Goal: Transaction & Acquisition: Purchase product/service

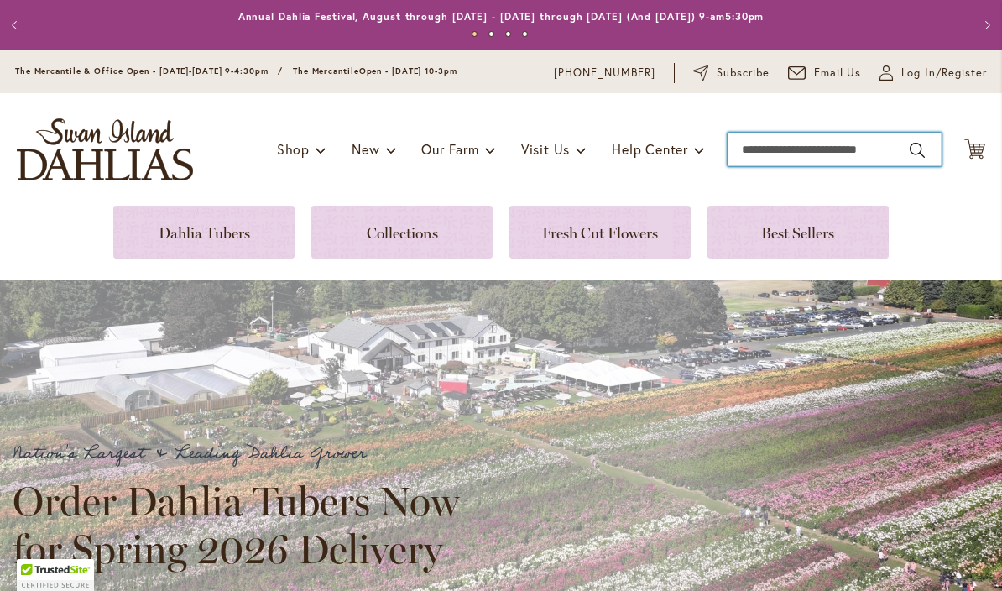
click at [822, 154] on input "Search" at bounding box center [835, 150] width 214 height 34
type input "*********"
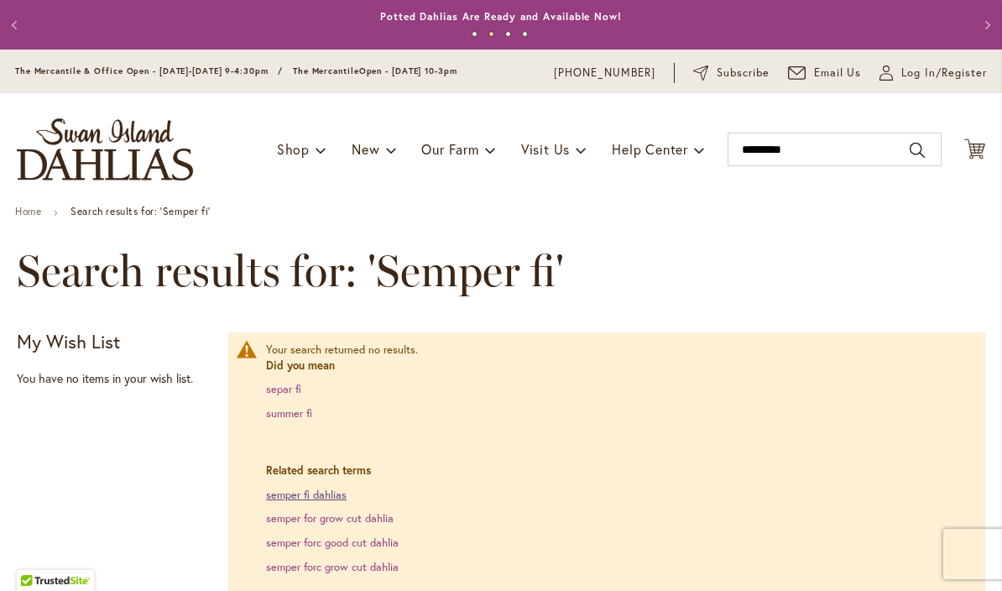
click at [336, 493] on link "semper fi dahlias" at bounding box center [306, 495] width 81 height 14
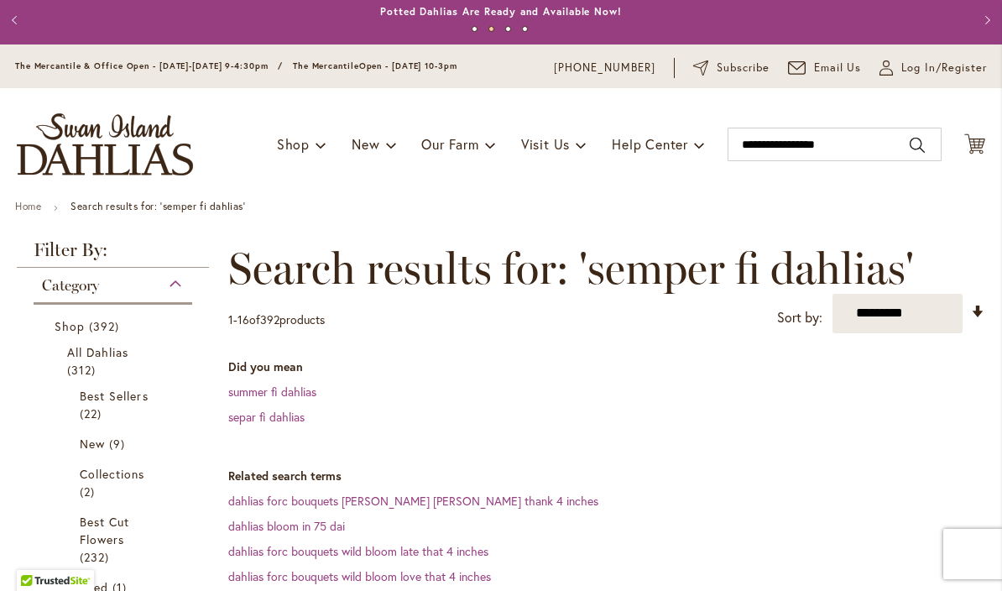
scroll to position [4, 0]
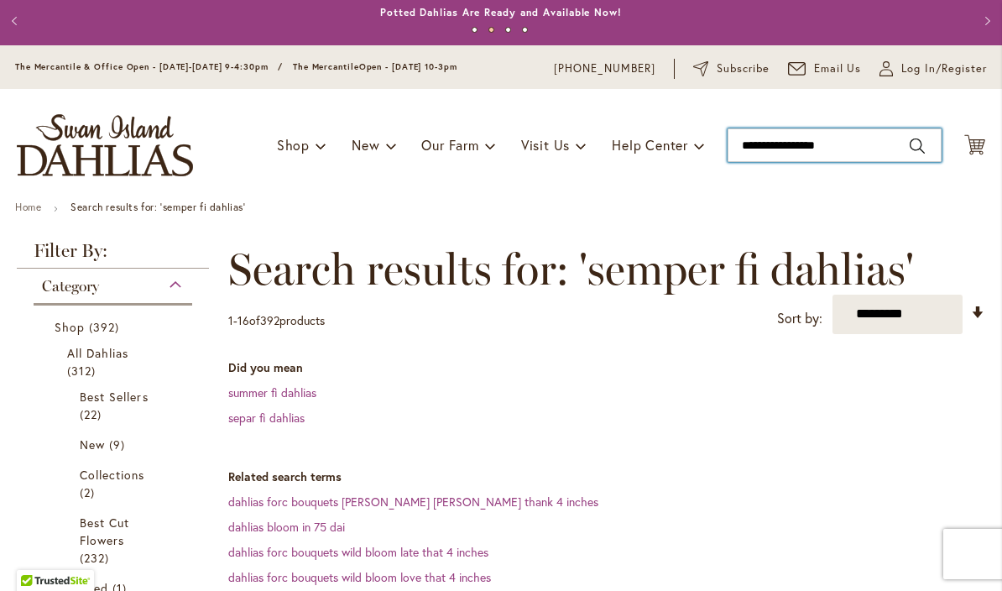
click at [857, 148] on input "**********" at bounding box center [835, 145] width 214 height 34
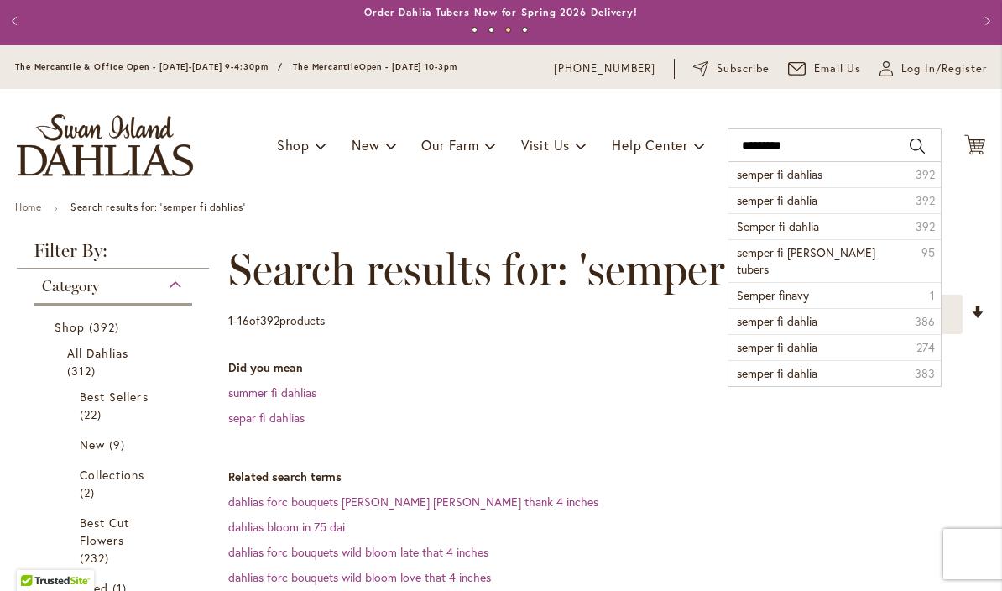
click at [910, 149] on button "Search" at bounding box center [917, 146] width 15 height 27
type input "*********"
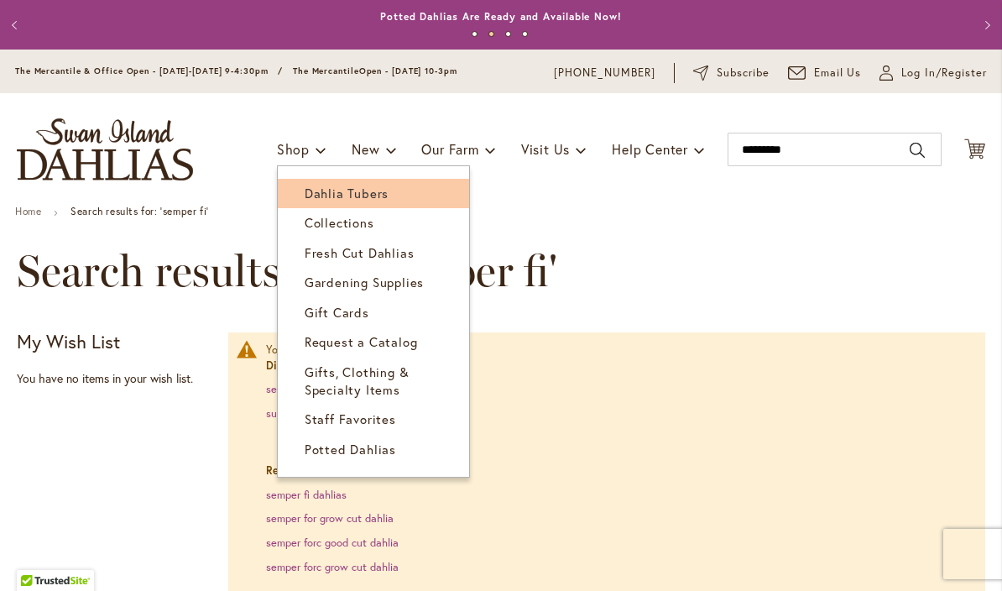
click at [401, 196] on link "Dahlia Tubers" at bounding box center [373, 193] width 191 height 29
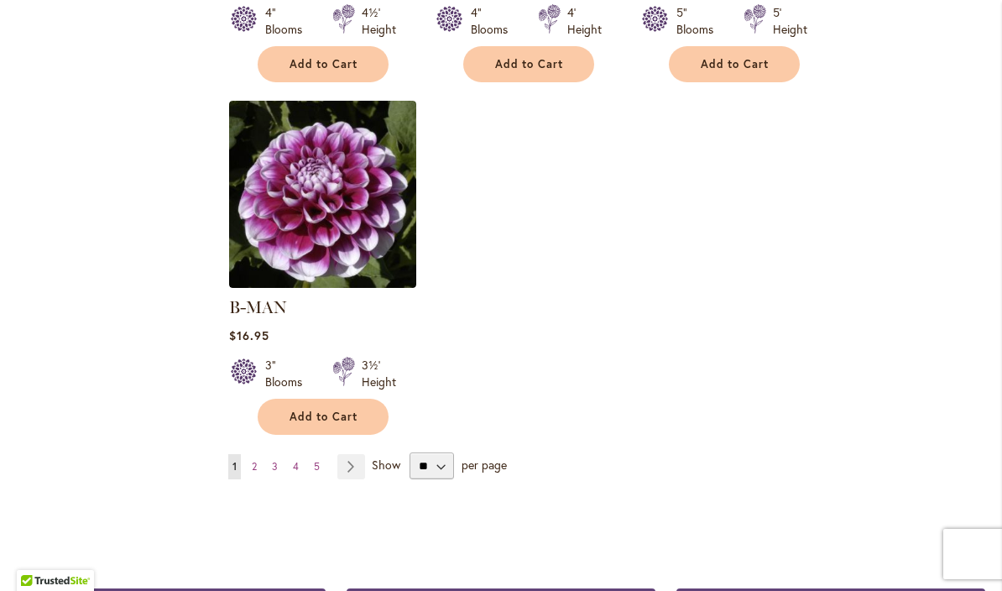
scroll to position [2119, 0]
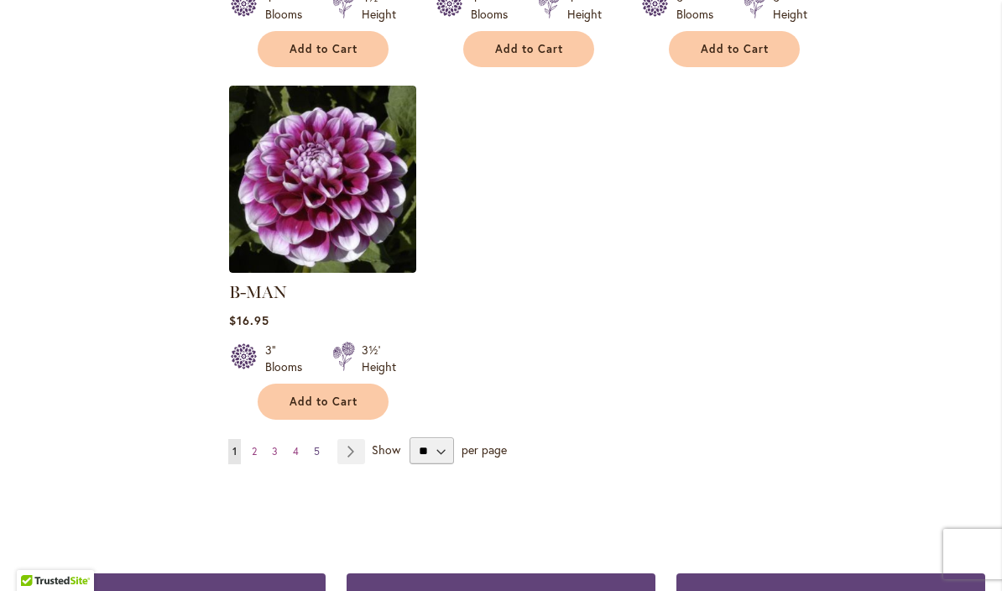
click at [321, 439] on link "Page 5" at bounding box center [317, 451] width 14 height 25
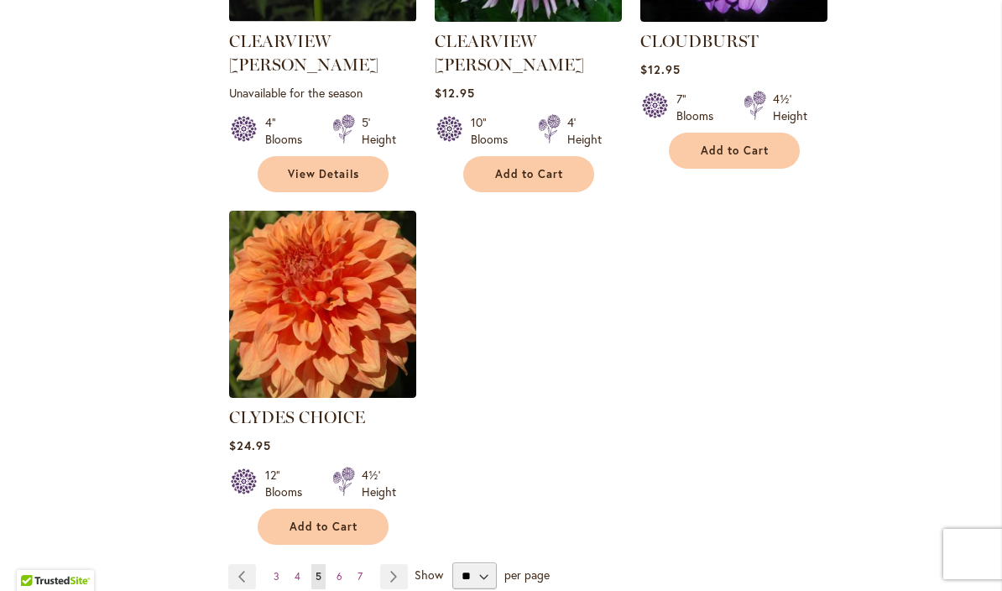
scroll to position [2022, 0]
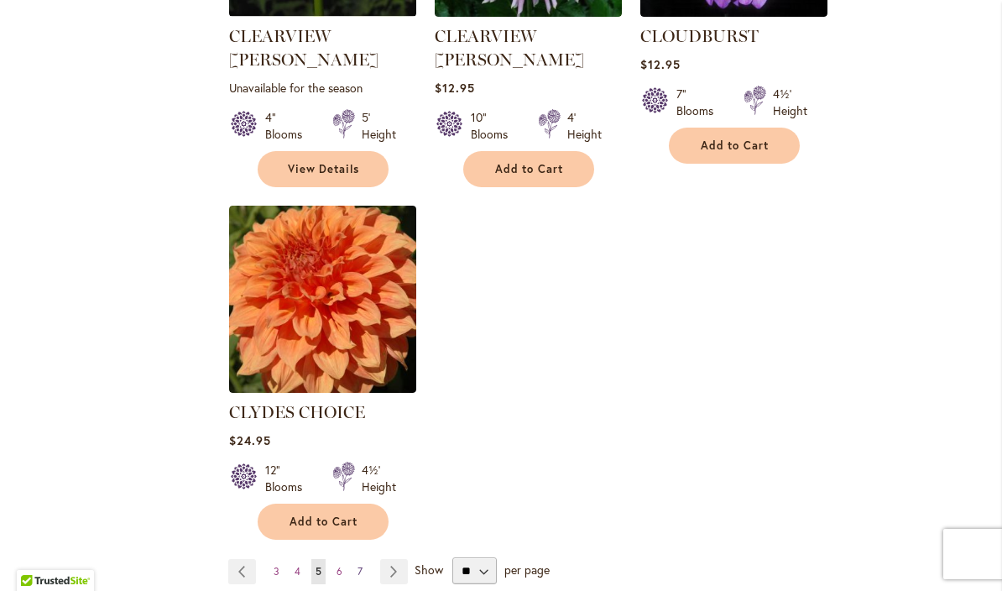
click at [357, 565] on span "7" at bounding box center [359, 571] width 5 height 13
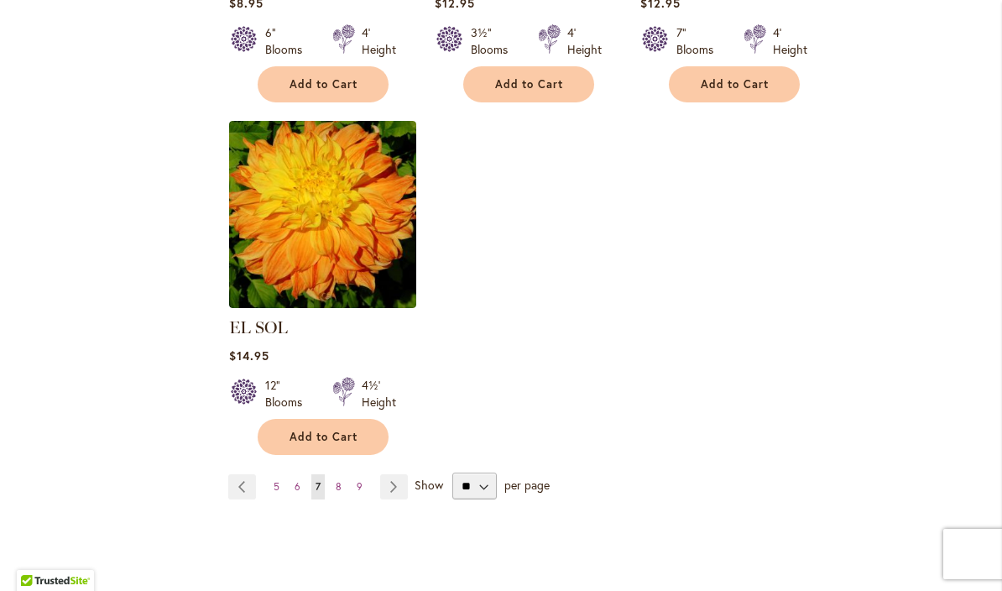
scroll to position [2127, 0]
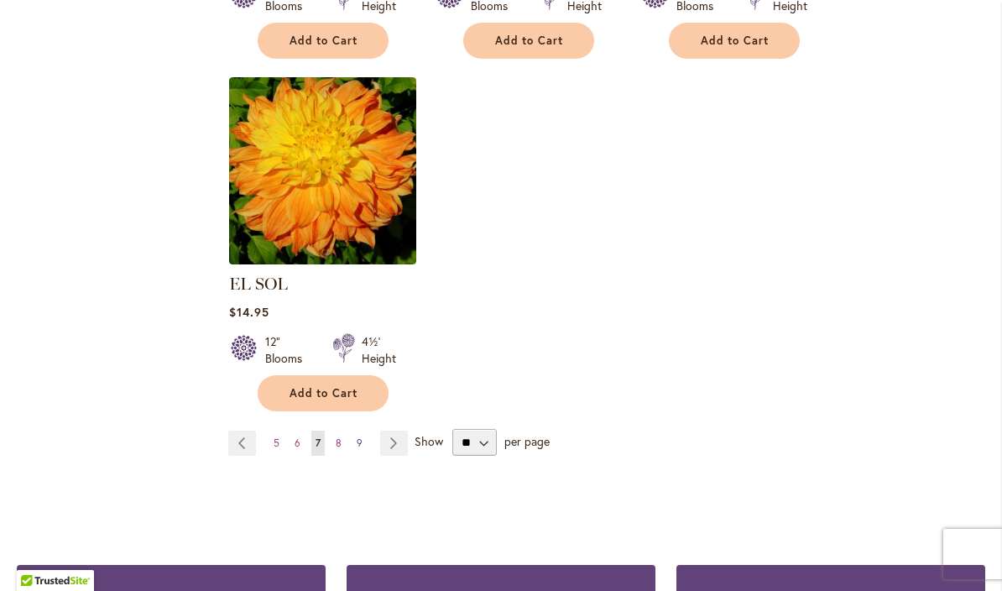
click at [360, 436] on span "9" at bounding box center [360, 442] width 6 height 13
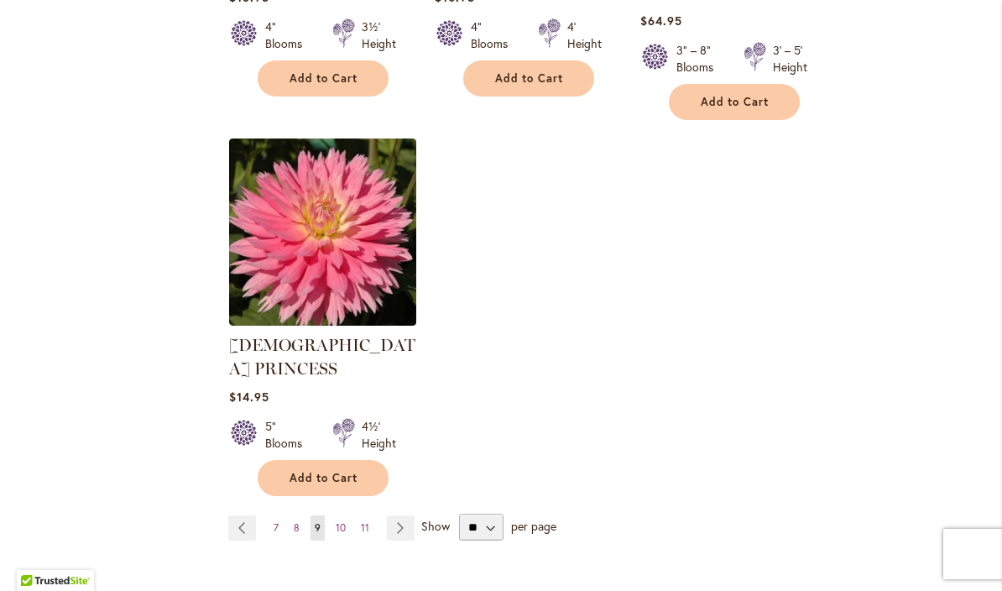
scroll to position [2139, 0]
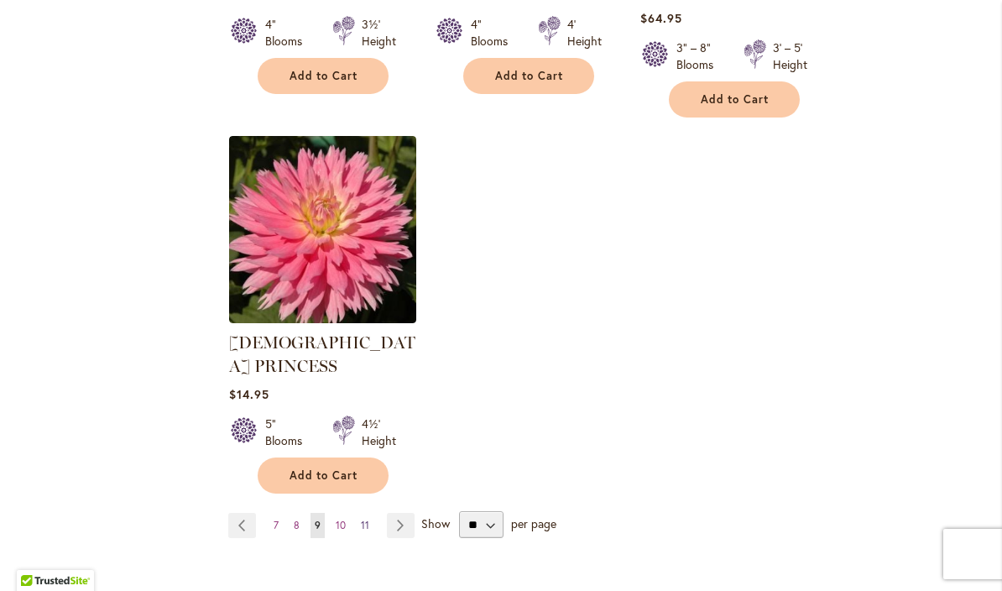
click at [370, 513] on link "Page 11" at bounding box center [365, 525] width 17 height 25
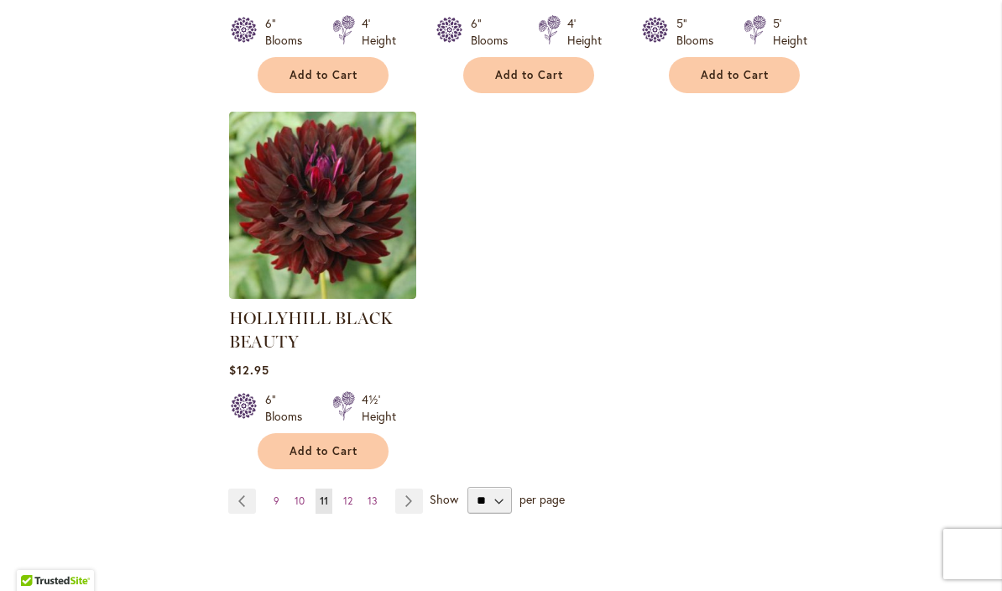
scroll to position [2215, 0]
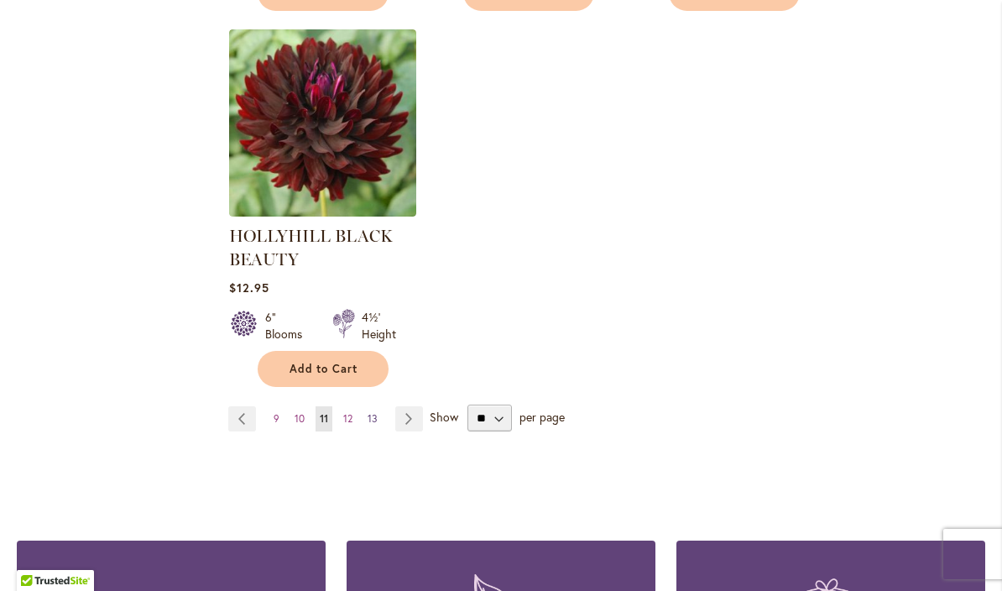
click at [374, 422] on span "13" at bounding box center [373, 418] width 10 height 13
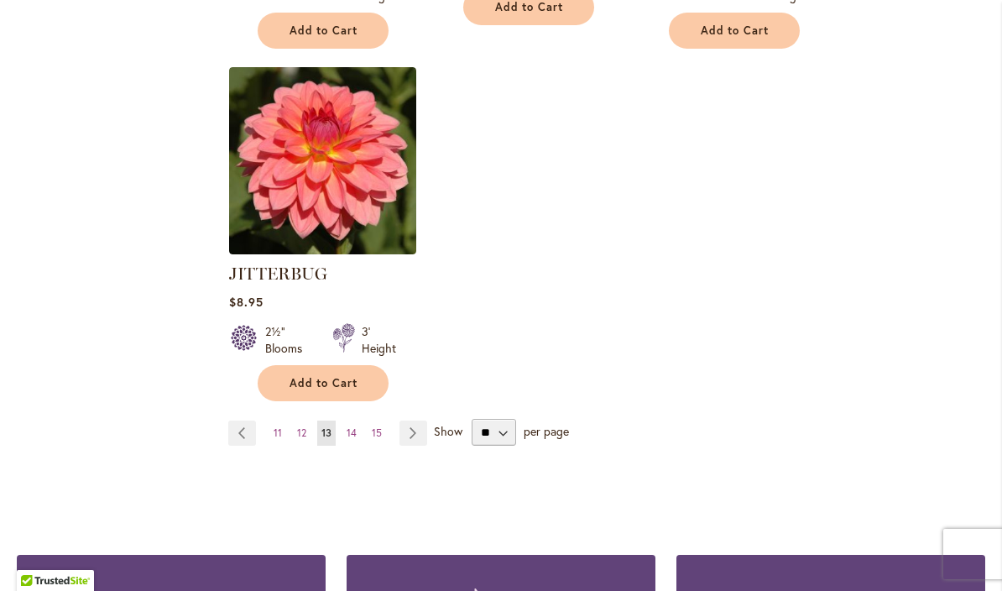
scroll to position [2205, 0]
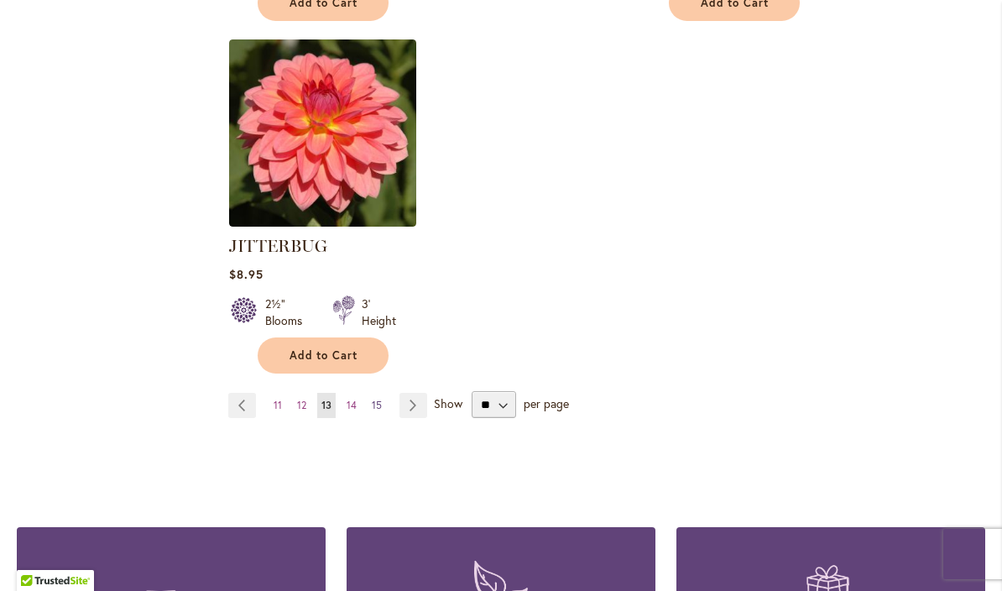
click at [372, 399] on span "15" at bounding box center [377, 405] width 10 height 13
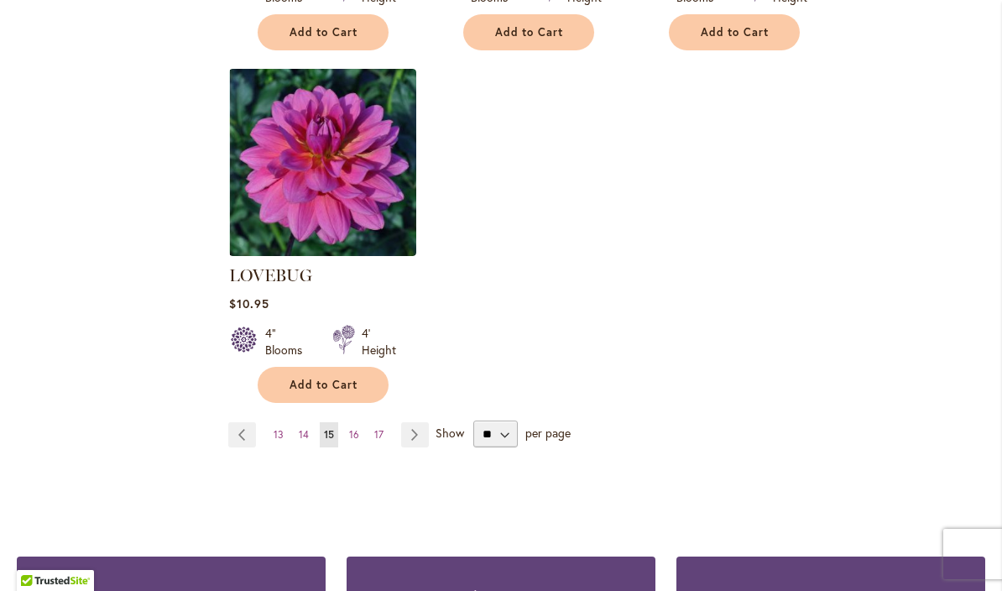
scroll to position [2160, 0]
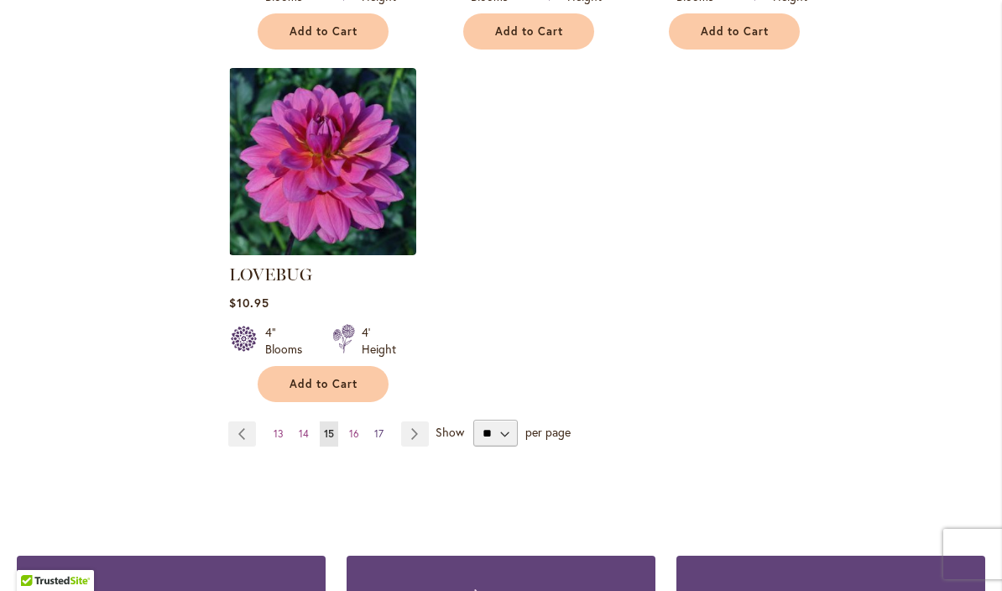
click at [374, 427] on span "17" at bounding box center [378, 433] width 9 height 13
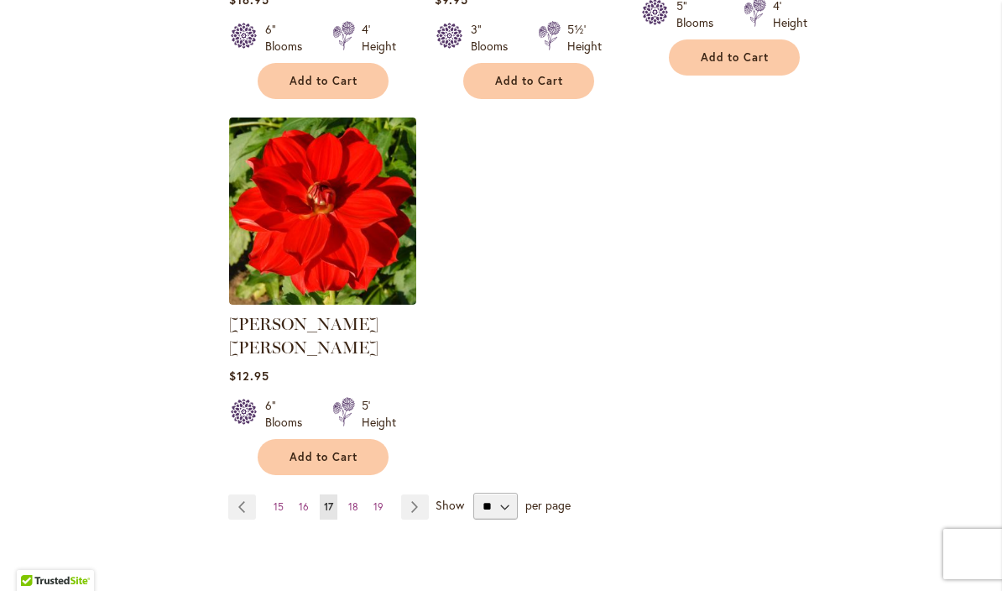
scroll to position [2107, 0]
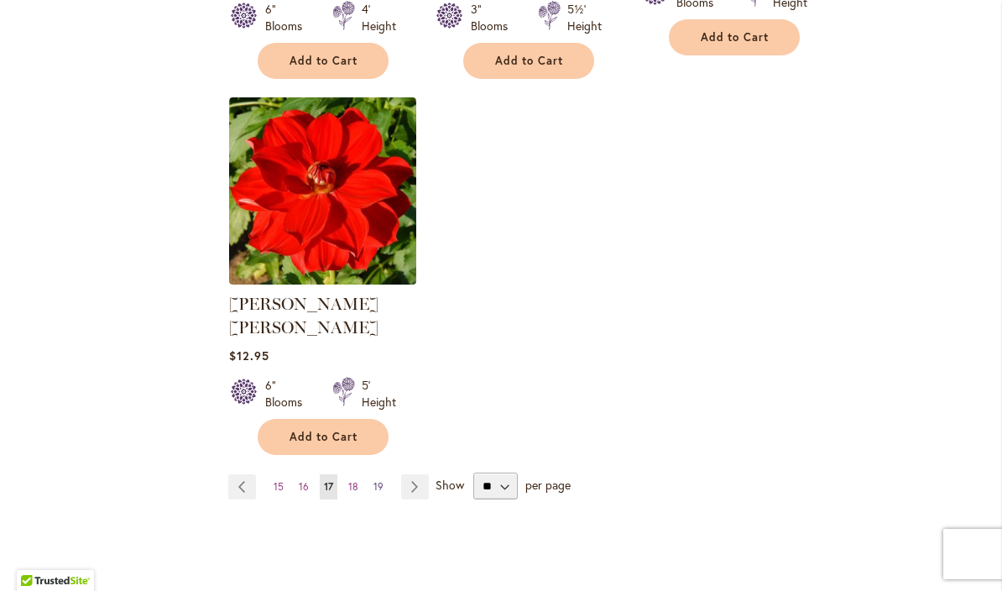
click at [373, 480] on span "19" at bounding box center [378, 486] width 10 height 13
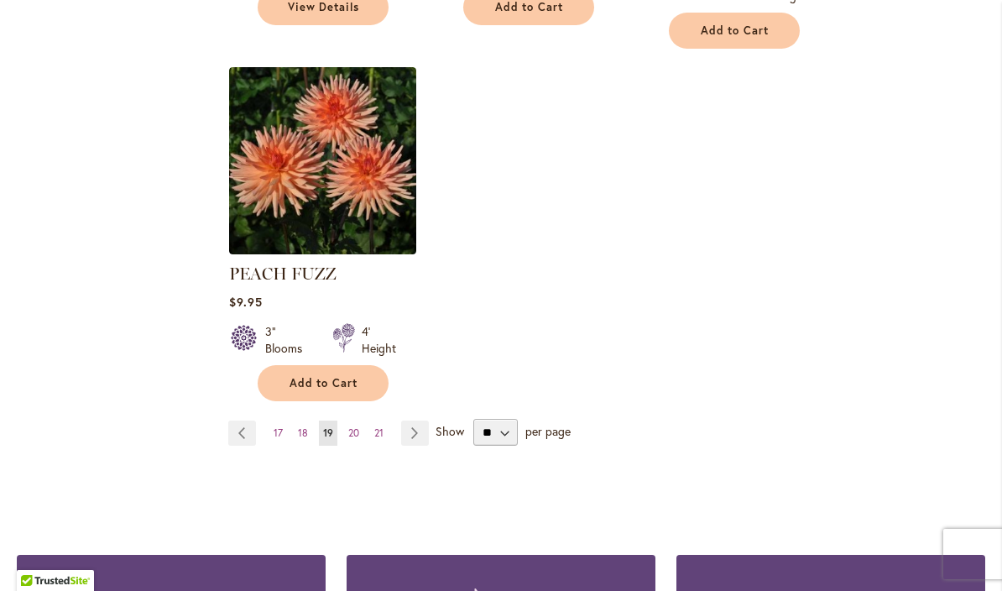
scroll to position [2240, 0]
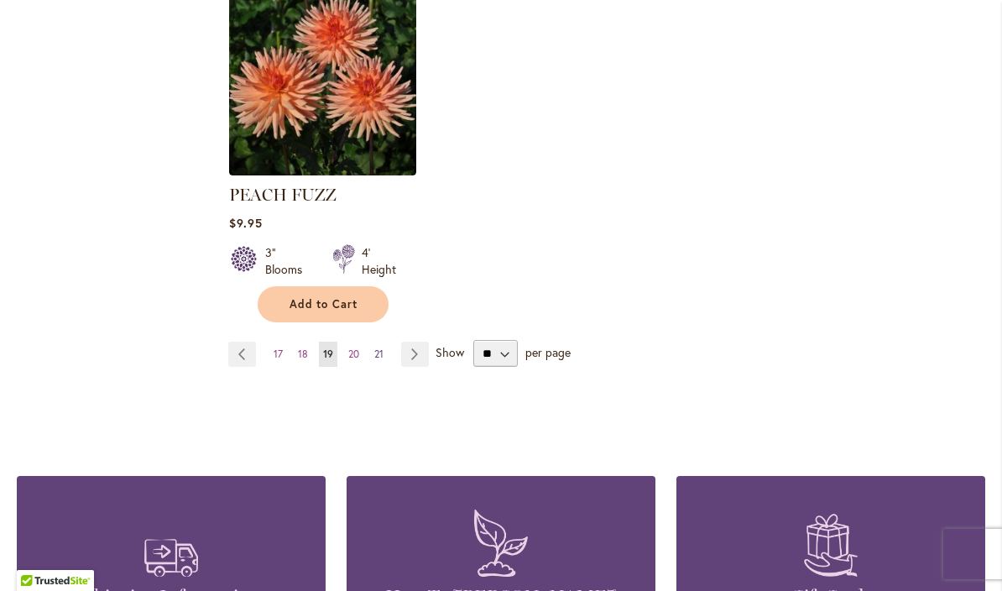
click at [380, 347] on span "21" at bounding box center [378, 353] width 9 height 13
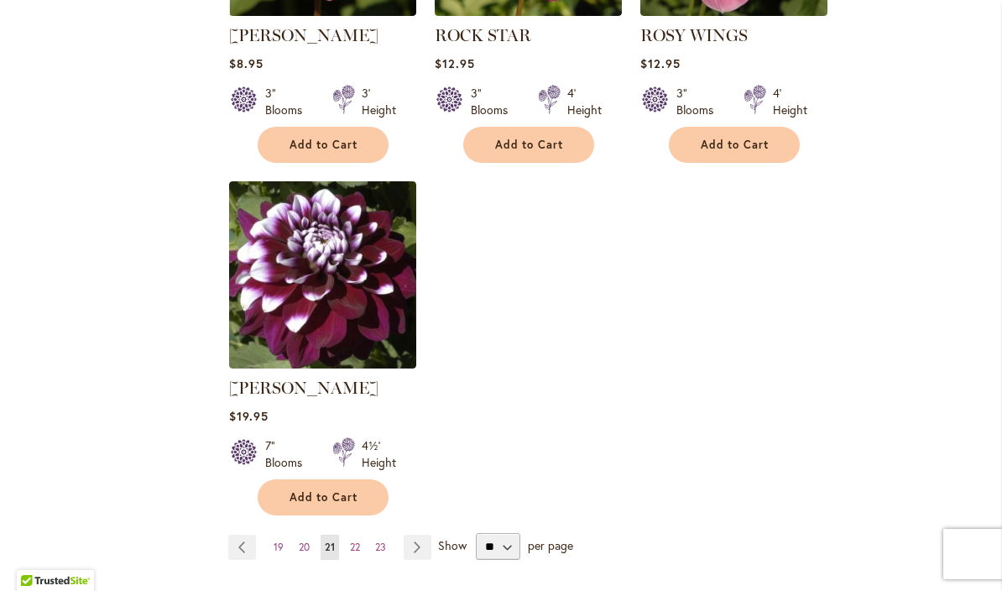
scroll to position [2055, 0]
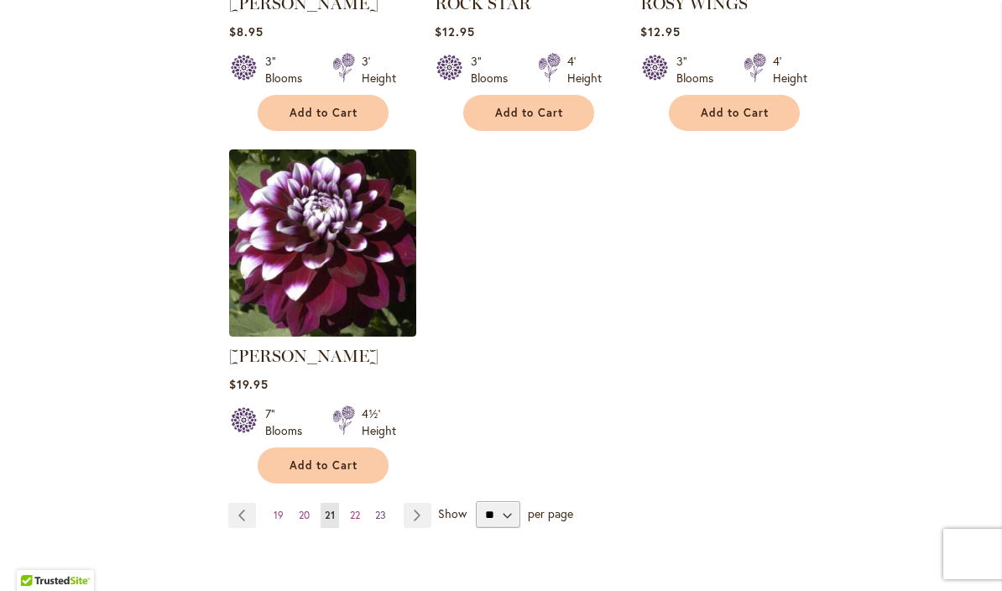
click at [383, 514] on span "23" at bounding box center [380, 515] width 11 height 13
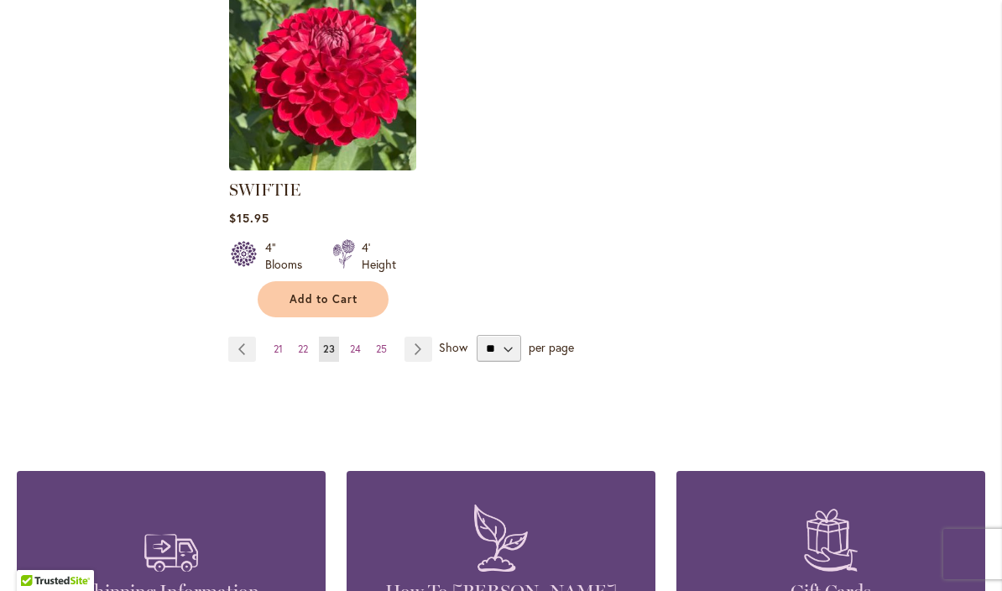
scroll to position [2225, 0]
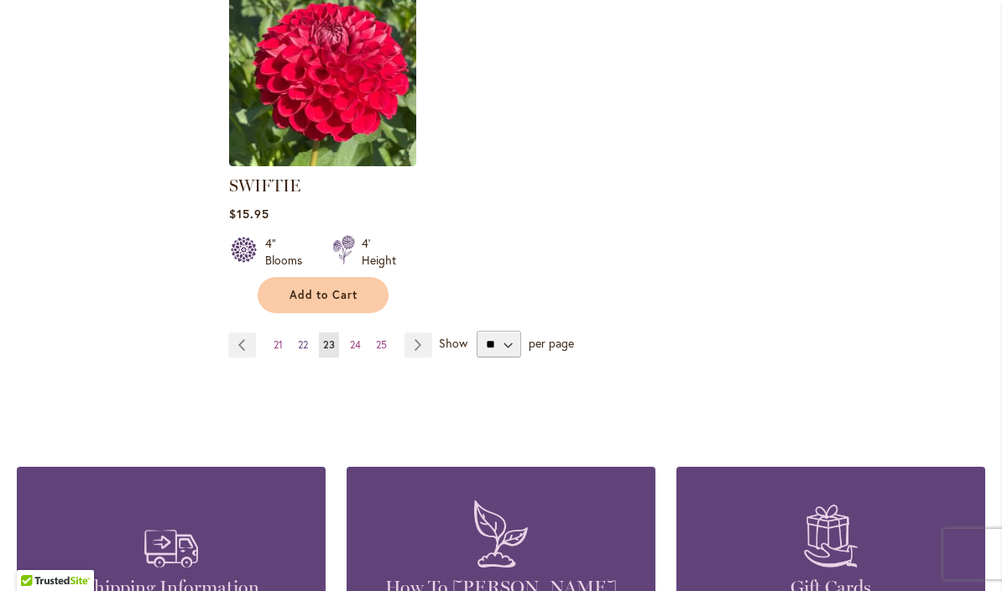
click at [300, 351] on span "22" at bounding box center [303, 344] width 10 height 13
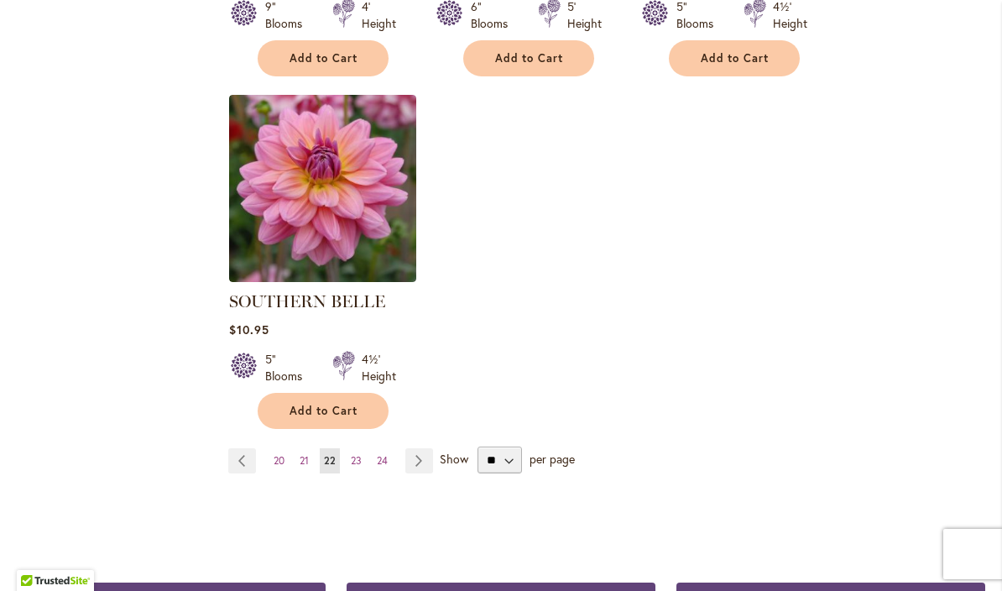
scroll to position [2114, 0]
